Goal: Information Seeking & Learning: Learn about a topic

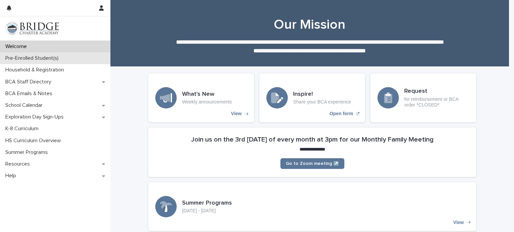
click at [63, 62] on div "Pre-Enrolled Student(s)" at bounding box center [55, 58] width 110 height 12
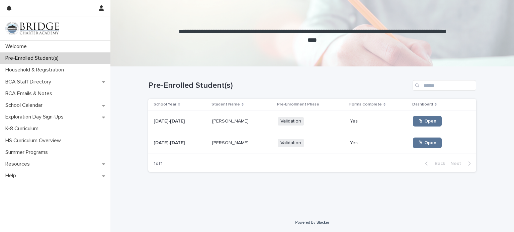
click at [230, 121] on p "[PERSON_NAME]" at bounding box center [231, 120] width 38 height 7
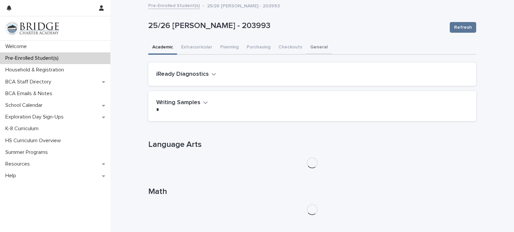
click at [319, 41] on button "General" at bounding box center [318, 48] width 25 height 14
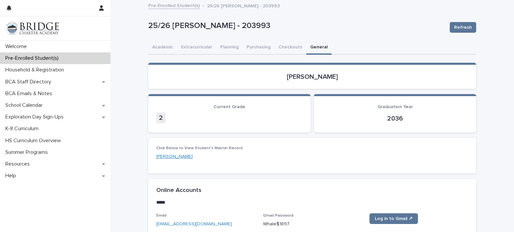
click at [177, 157] on link "[PERSON_NAME]" at bounding box center [174, 156] width 36 height 7
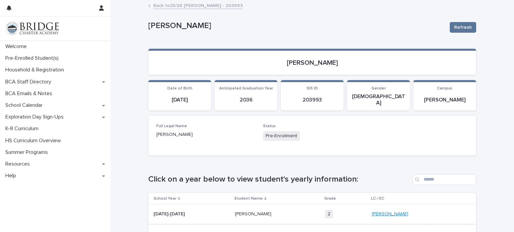
click at [394, 212] on link "[PERSON_NAME]" at bounding box center [389, 215] width 36 height 6
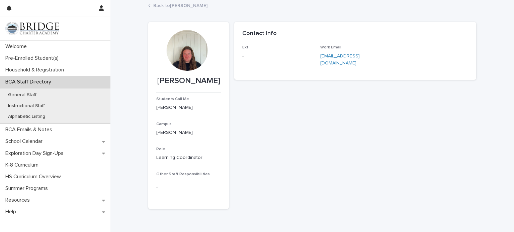
click at [182, 60] on div at bounding box center [186, 50] width 41 height 41
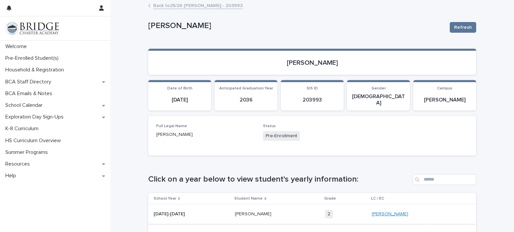
click at [385, 212] on link "[PERSON_NAME]" at bounding box center [389, 215] width 36 height 6
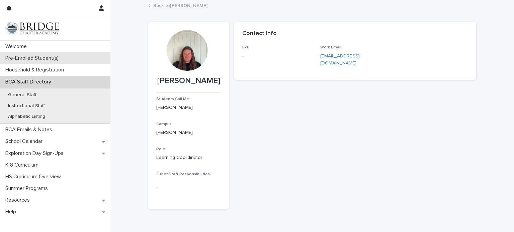
click at [62, 60] on p "Pre-Enrolled Student(s)" at bounding box center [33, 58] width 61 height 6
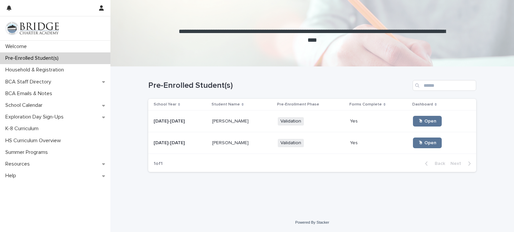
click at [245, 148] on div "[PERSON_NAME] [PERSON_NAME]" at bounding box center [242, 143] width 60 height 11
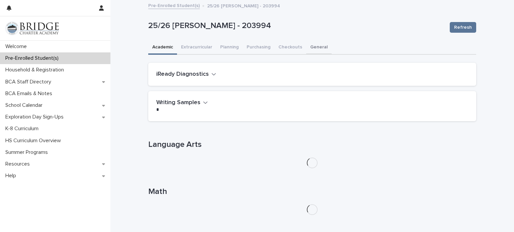
click at [312, 43] on button "General" at bounding box center [318, 48] width 25 height 14
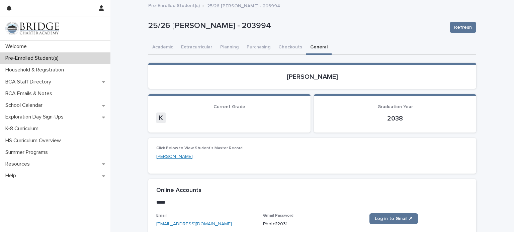
click at [178, 158] on link "[PERSON_NAME]" at bounding box center [174, 156] width 36 height 7
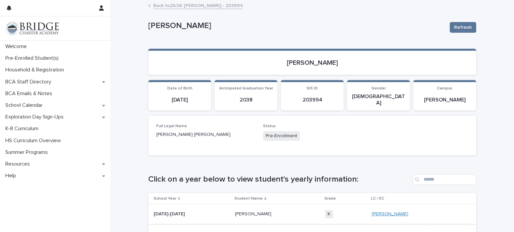
click at [386, 212] on link "[PERSON_NAME]" at bounding box center [389, 215] width 36 height 6
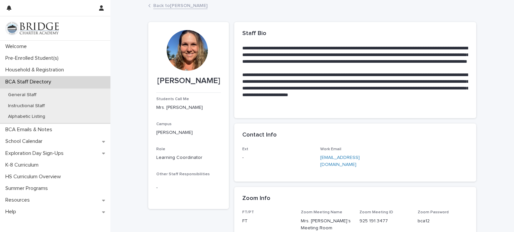
click at [174, 5] on link "Back to [PERSON_NAME]" at bounding box center [180, 5] width 54 height 8
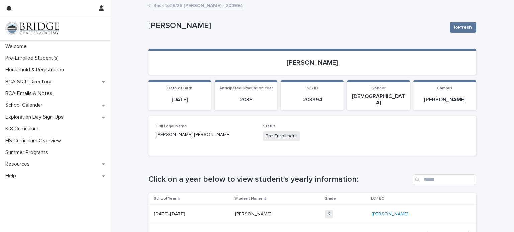
click at [201, 4] on link "Back to 25/26 [PERSON_NAME] - 203994" at bounding box center [198, 5] width 90 height 8
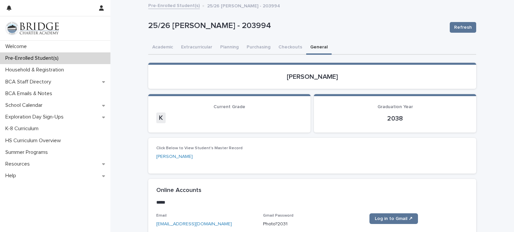
click at [181, 4] on link "Pre-Enrolled Student(s)" at bounding box center [173, 5] width 51 height 8
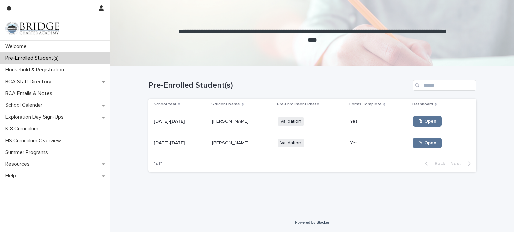
click at [241, 112] on td "[PERSON_NAME] [PERSON_NAME]" at bounding box center [242, 122] width 66 height 22
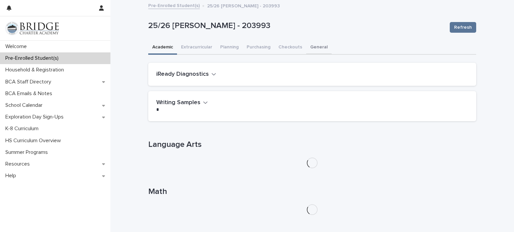
click at [309, 46] on button "General" at bounding box center [318, 48] width 25 height 14
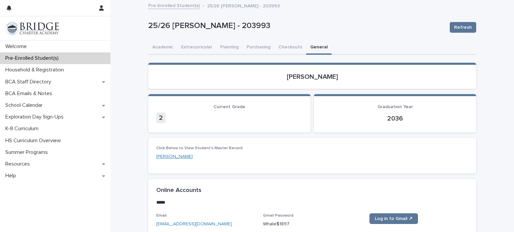
click at [171, 157] on link "[PERSON_NAME]" at bounding box center [174, 156] width 36 height 7
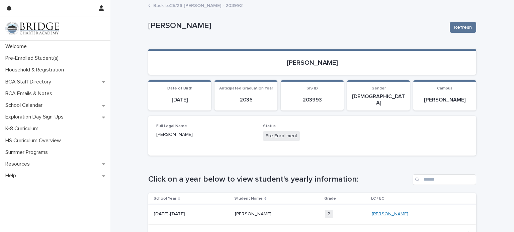
click at [375, 212] on link "[PERSON_NAME]" at bounding box center [389, 215] width 36 height 6
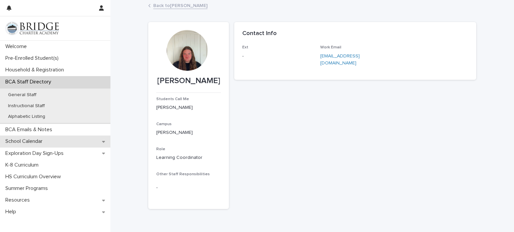
click at [34, 141] on p "School Calendar" at bounding box center [25, 141] width 45 height 6
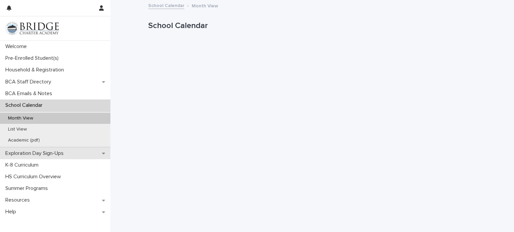
click at [53, 155] on p "Exploration Day Sign-Ups" at bounding box center [36, 153] width 66 height 6
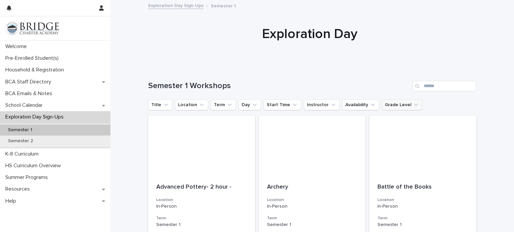
click at [412, 104] on icon "Grade Level" at bounding box center [415, 105] width 7 height 7
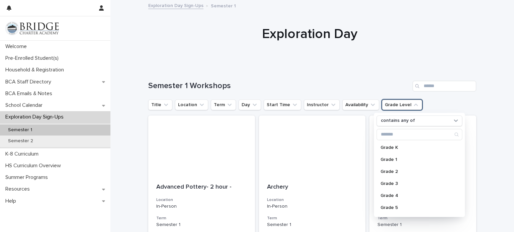
click at [431, 109] on div "Title Location Term Day Start Time Instructor Availability Grade Level contains…" at bounding box center [312, 105] width 328 height 11
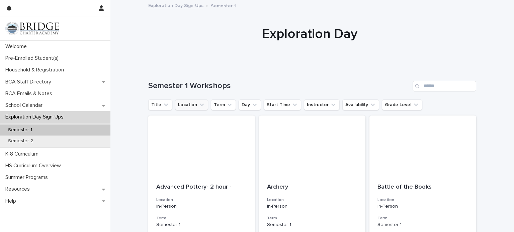
click at [186, 107] on button "Location" at bounding box center [191, 105] width 33 height 11
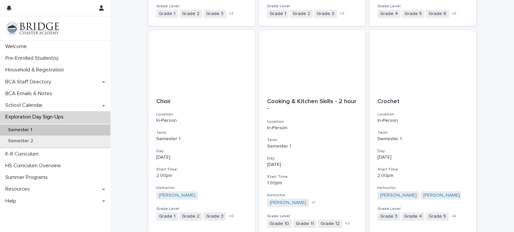
scroll to position [758, 0]
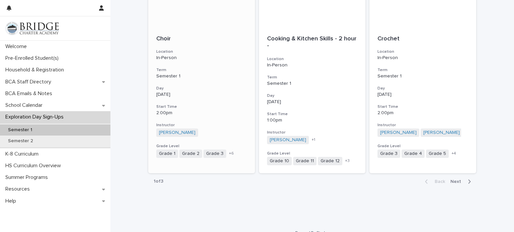
click at [229, 152] on div "+ 6" at bounding box center [236, 154] width 19 height 6
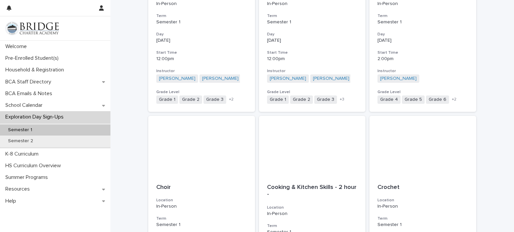
scroll to position [768, 0]
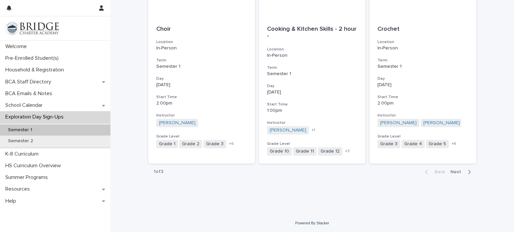
click at [455, 170] on span "Next" at bounding box center [457, 172] width 15 height 5
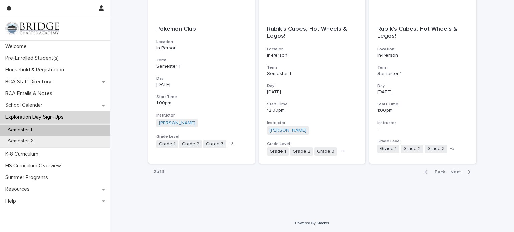
click at [455, 170] on span "Next" at bounding box center [457, 172] width 15 height 5
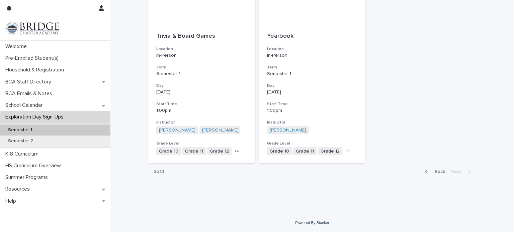
scroll to position [151, 0]
click at [432, 173] on span "Back" at bounding box center [437, 172] width 14 height 5
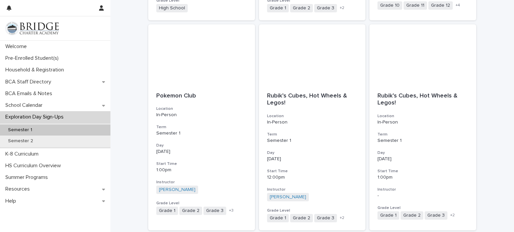
scroll to position [768, 0]
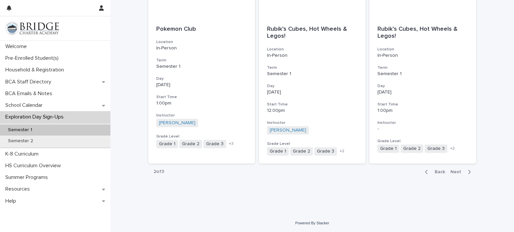
click at [441, 171] on span "Back" at bounding box center [437, 172] width 14 height 5
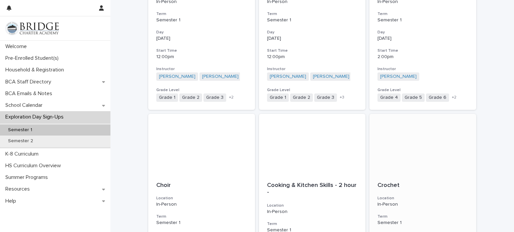
scroll to position [768, 0]
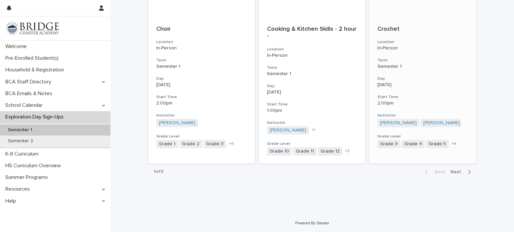
click at [451, 143] on span "+ 4" at bounding box center [453, 144] width 5 height 4
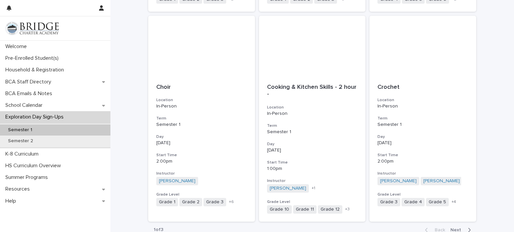
scroll to position [734, 0]
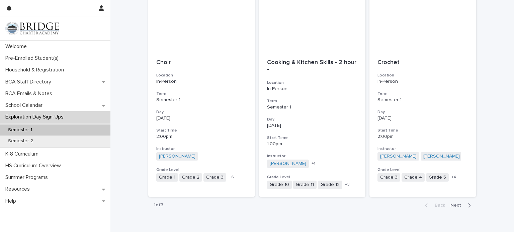
click at [456, 208] on button "Next" at bounding box center [461, 206] width 28 height 6
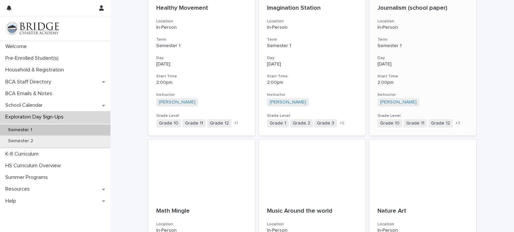
scroll to position [378, 0]
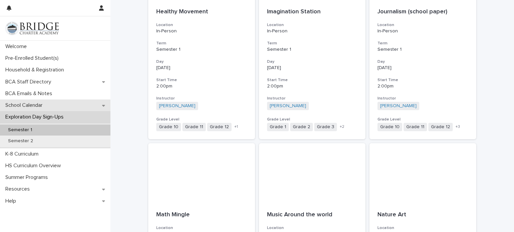
click at [13, 111] on div "School Calendar" at bounding box center [55, 106] width 110 height 12
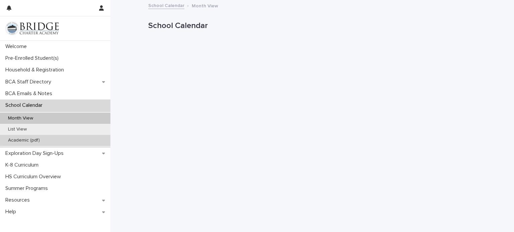
click at [16, 141] on p "Academic (pdf)" at bounding box center [24, 141] width 42 height 6
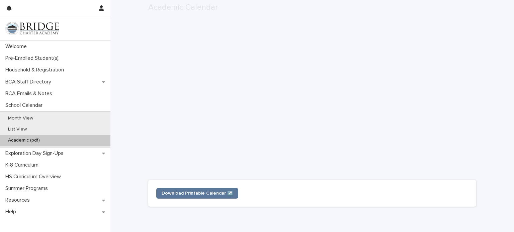
scroll to position [169, 0]
click at [208, 194] on span "Download Printable Calendar ↗️" at bounding box center [196, 194] width 71 height 5
